Goal: Information Seeking & Learning: Learn about a topic

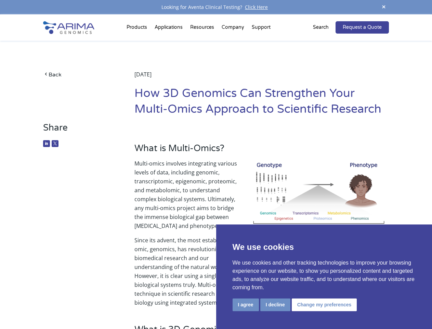
click at [216, 164] on p "Multi-omics involves integrating various levels of data, including genomic, tra…" at bounding box center [262, 197] width 255 height 77
click at [246, 304] on button "I agree" at bounding box center [246, 304] width 26 height 13
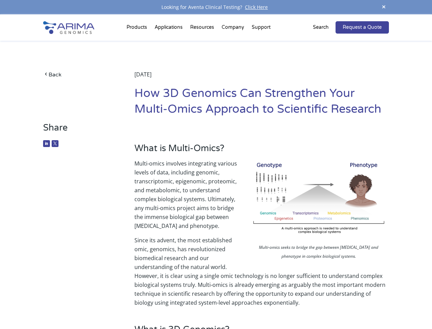
click at [275, 304] on p "Since its advent, the most established omic, genomics, has revolutionized biome…" at bounding box center [262, 271] width 255 height 71
click at [324, 304] on p "Since its advent, the most established omic, genomics, has revolutionized biome…" at bounding box center [262, 271] width 255 height 71
click at [384, 7] on span at bounding box center [384, 7] width 10 height 9
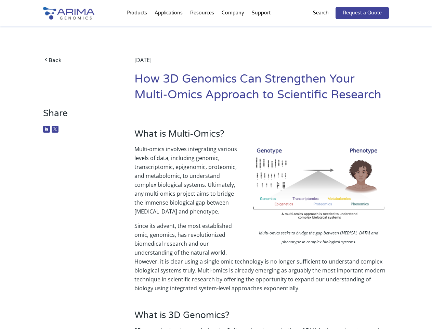
click at [216, 172] on p "Multi-omics involves integrating various levels of data, including genomic, tra…" at bounding box center [262, 182] width 255 height 77
click at [138, 29] on div "Back [DATE] How 3D Genomics Can Strengthen Your Multi-Omics Approach to Scienti…" at bounding box center [216, 66] width 346 height 81
click at [203, 29] on div "Back [DATE] How 3D Genomics Can Strengthen Your Multi-Omics Approach to Scienti…" at bounding box center [216, 66] width 346 height 81
click at [233, 29] on div "Back [DATE] How 3D Genomics Can Strengthen Your Multi-Omics Approach to Scienti…" at bounding box center [216, 66] width 346 height 81
click at [261, 29] on div "Back [DATE] How 3D Genomics Can Strengthen Your Multi-Omics Approach to Scienti…" at bounding box center [216, 66] width 346 height 81
